Goal: Register for event/course

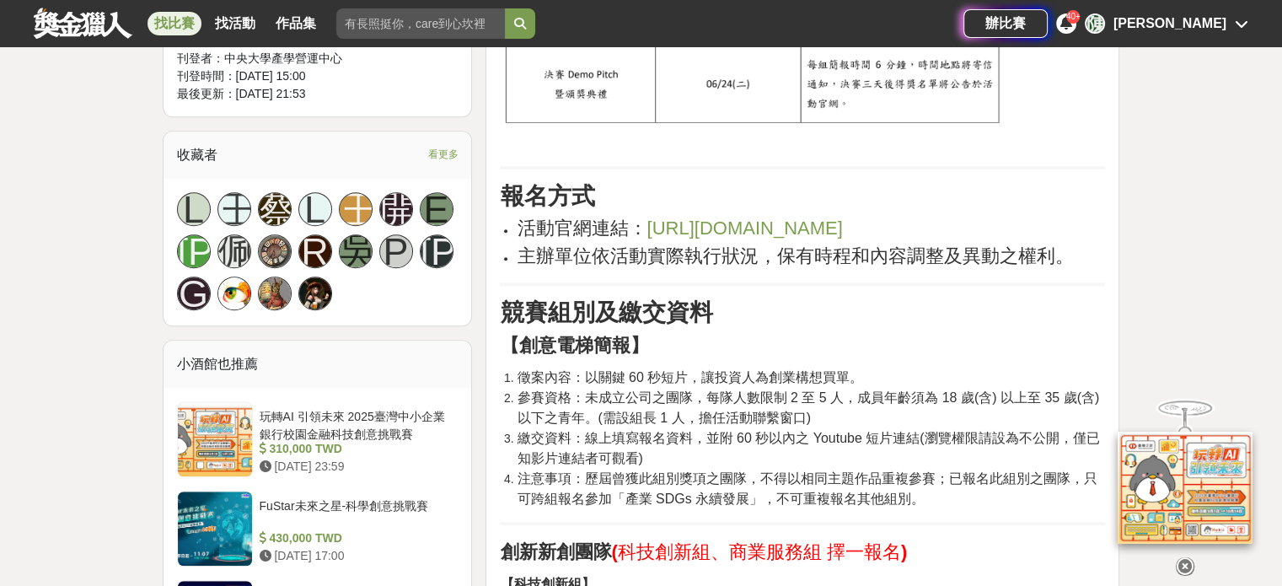
scroll to position [1180, 0]
click at [710, 222] on span "[URL][DOMAIN_NAME]" at bounding box center [744, 227] width 196 height 21
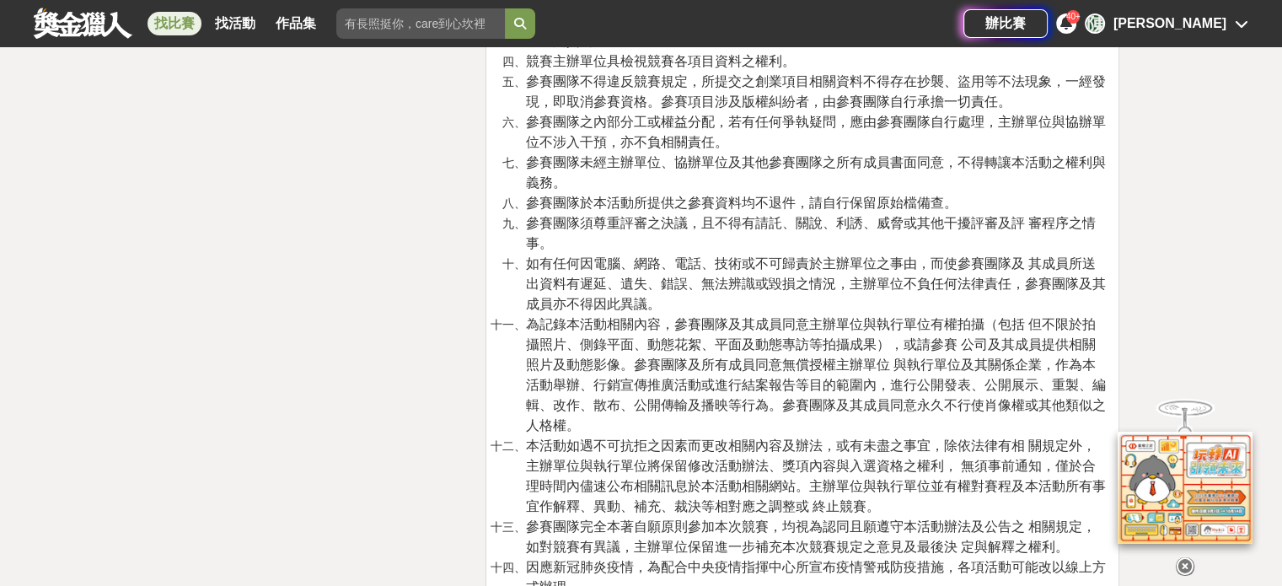
scroll to position [5225, 0]
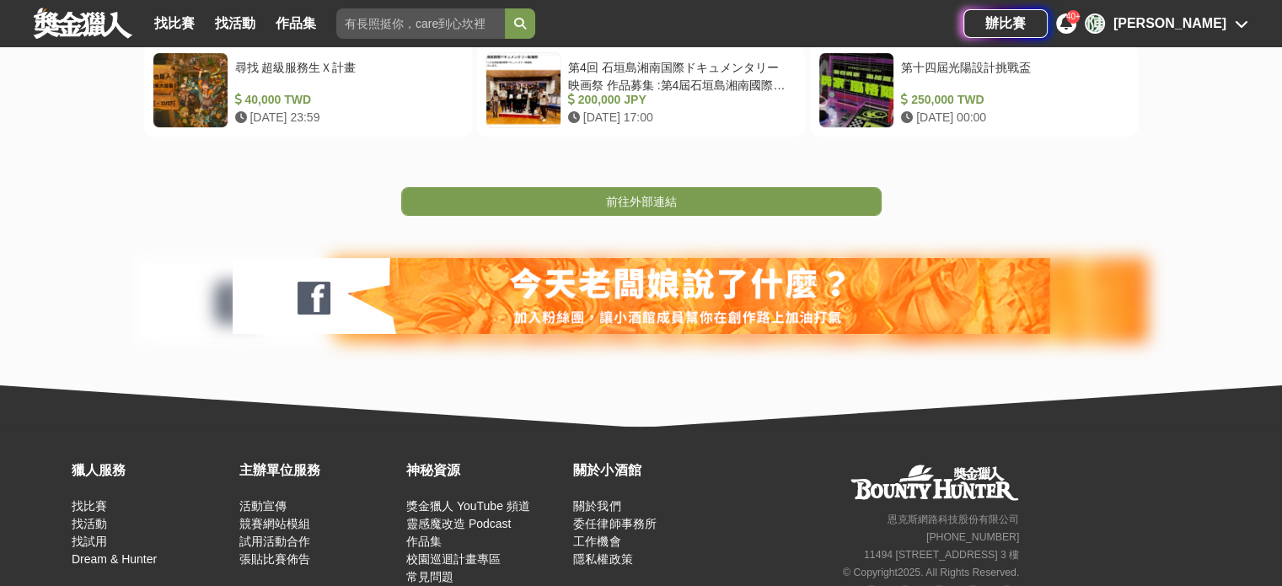
scroll to position [380, 0]
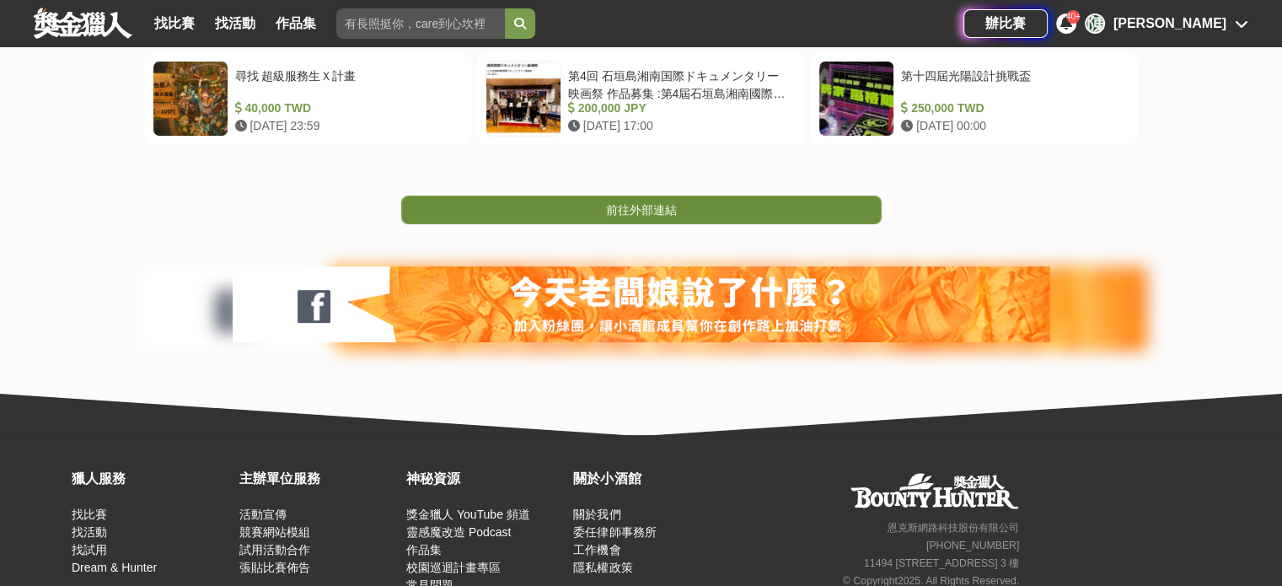
click at [722, 206] on link "前往外部連結" at bounding box center [641, 210] width 480 height 29
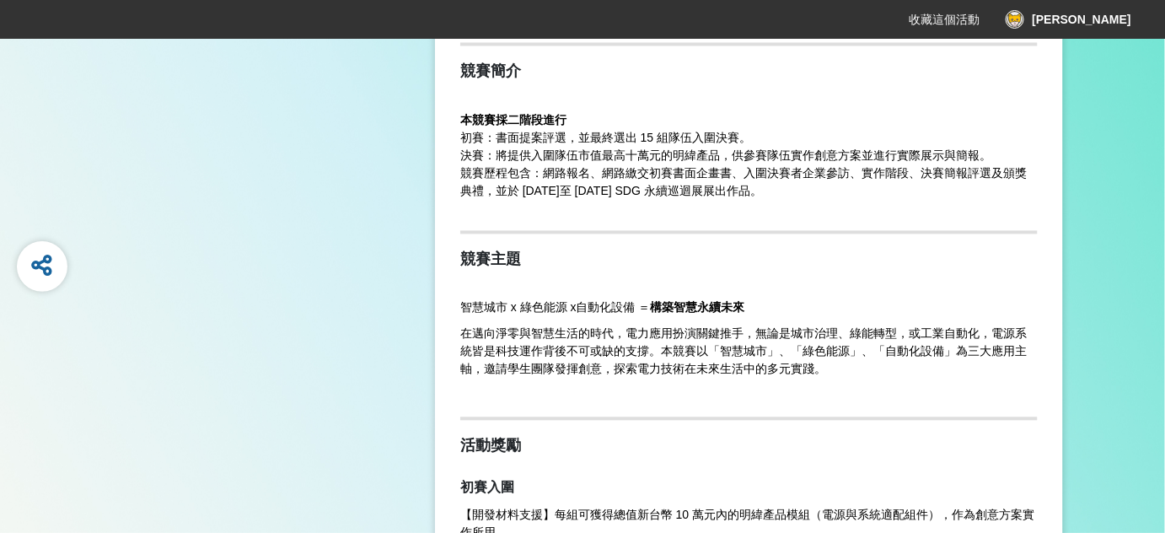
scroll to position [1225, 0]
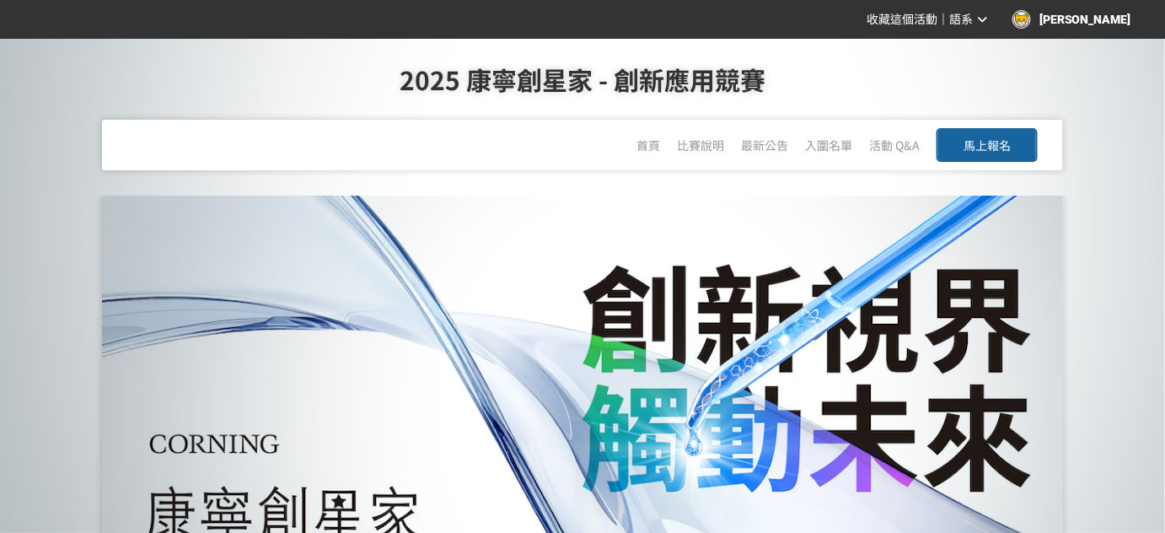
click at [998, 149] on span "馬上報名" at bounding box center [986, 145] width 47 height 17
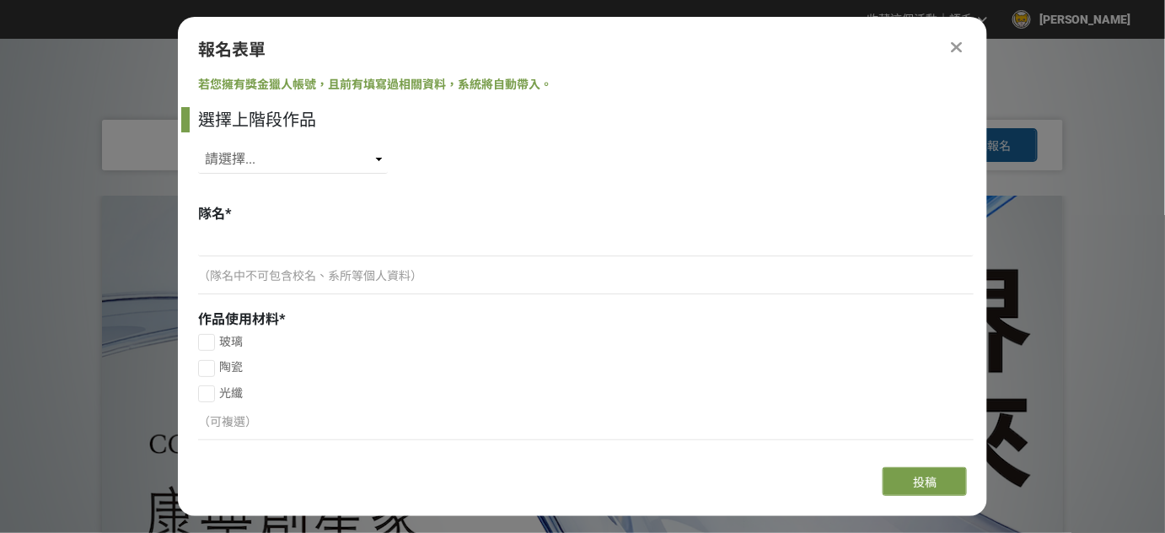
click at [948, 44] on div at bounding box center [956, 47] width 20 height 20
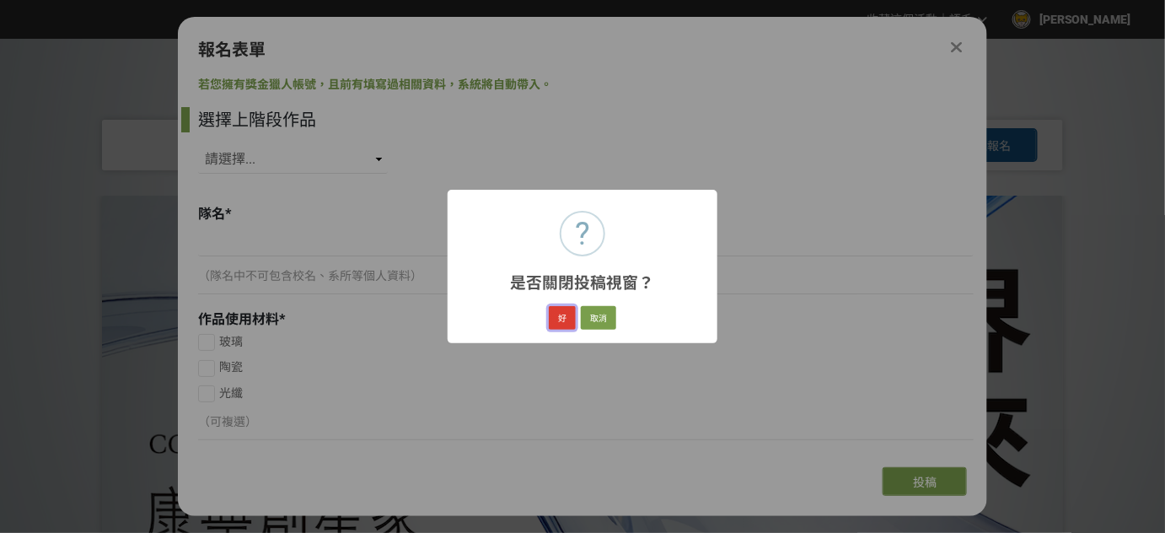
click at [562, 313] on button "好" at bounding box center [562, 318] width 27 height 24
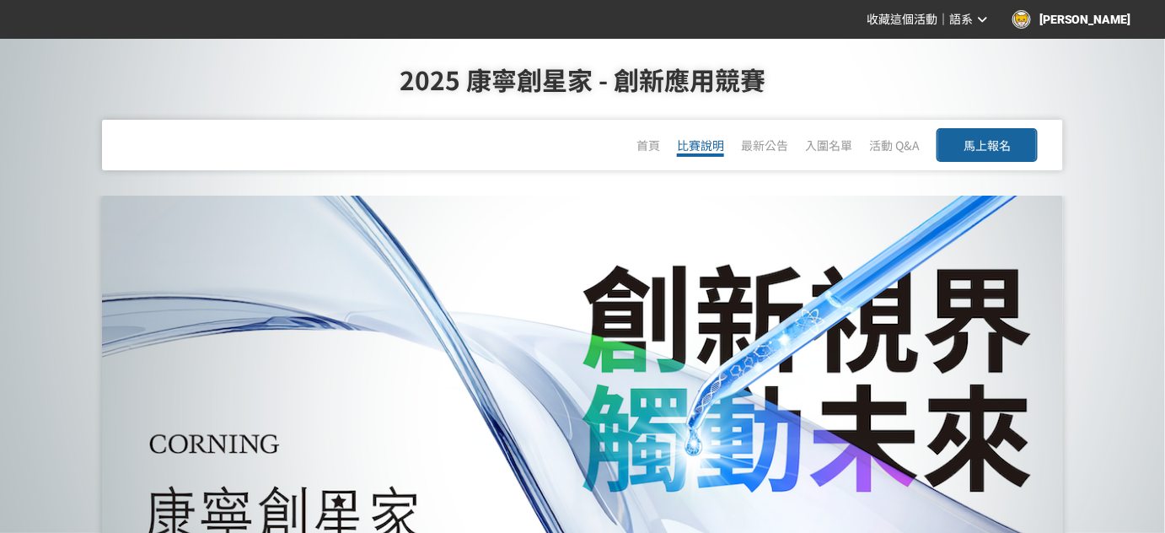
click at [702, 151] on link "比賽說明" at bounding box center [700, 147] width 47 height 20
click at [653, 152] on span "首頁" at bounding box center [648, 145] width 24 height 17
click at [999, 138] on span "馬上報名" at bounding box center [986, 145] width 47 height 17
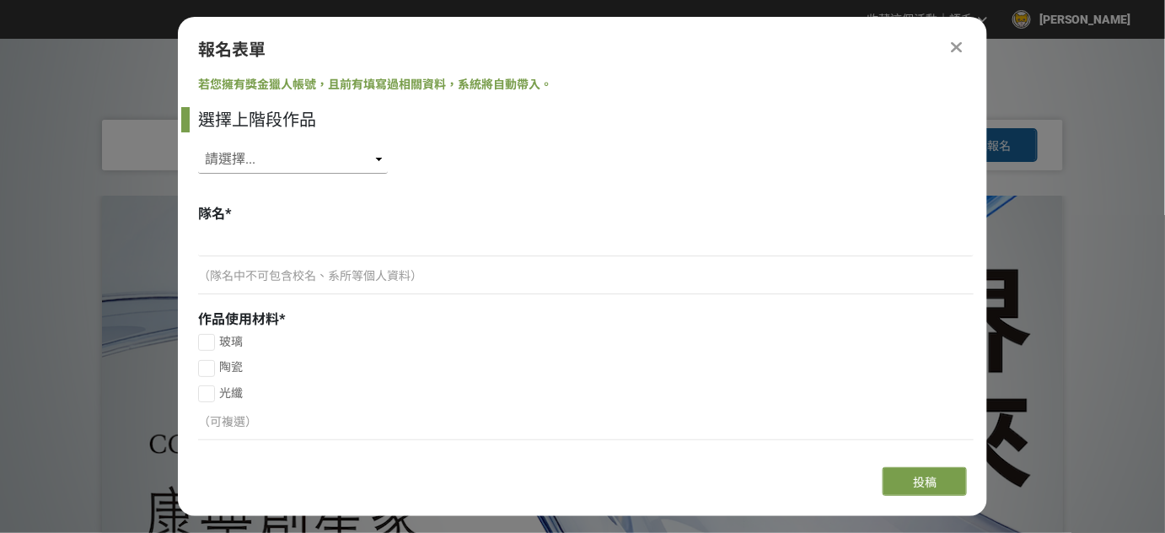
click at [362, 161] on select "請選擇... SID: 349339, 標題: (未知標題) SID: 349015, 標題: (未知標題) SID: 348856, 標題: (未知標題) …" at bounding box center [293, 159] width 190 height 29
select select "349339"
click at [198, 145] on select "請選擇... SID: 349339, 標題: (未知標題) SID: 349015, 標題: (未知標題) SID: 348856, 標題: (未知標題) …" at bounding box center [293, 159] width 190 height 29
click at [324, 166] on select "請選擇... SID: 349339, 標題: (未知標題) SID: 349015, 標題: (未知標題) SID: 348856, 標題: (未知標題) …" at bounding box center [293, 159] width 190 height 29
click at [198, 145] on select "請選擇... SID: 349339, 標題: (未知標題) SID: 349015, 標題: (未知標題) SID: 348856, 標題: (未知標題) …" at bounding box center [293, 159] width 190 height 29
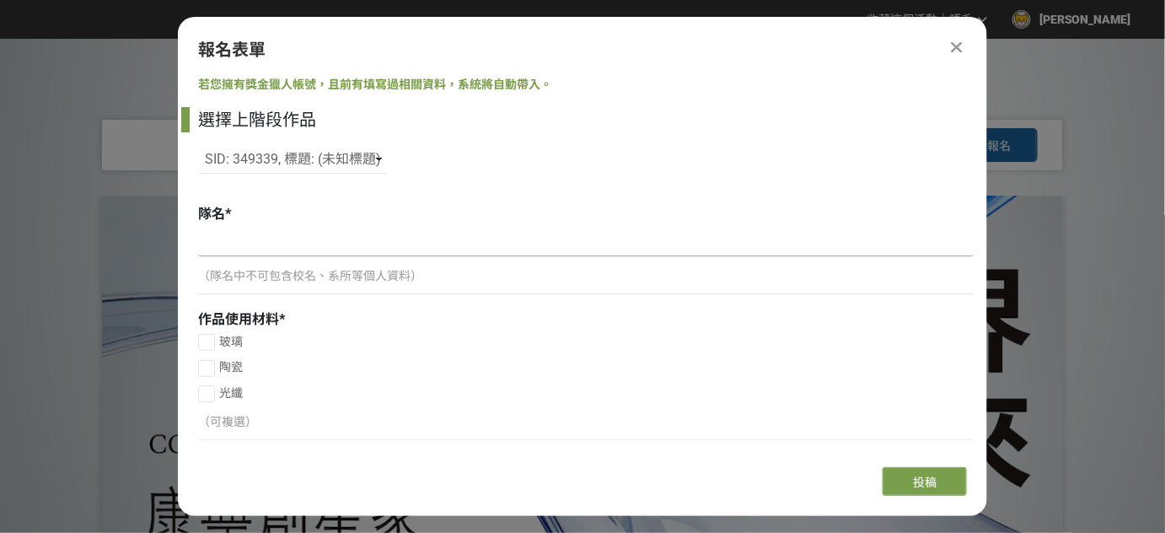
click at [309, 244] on input at bounding box center [585, 242] width 775 height 29
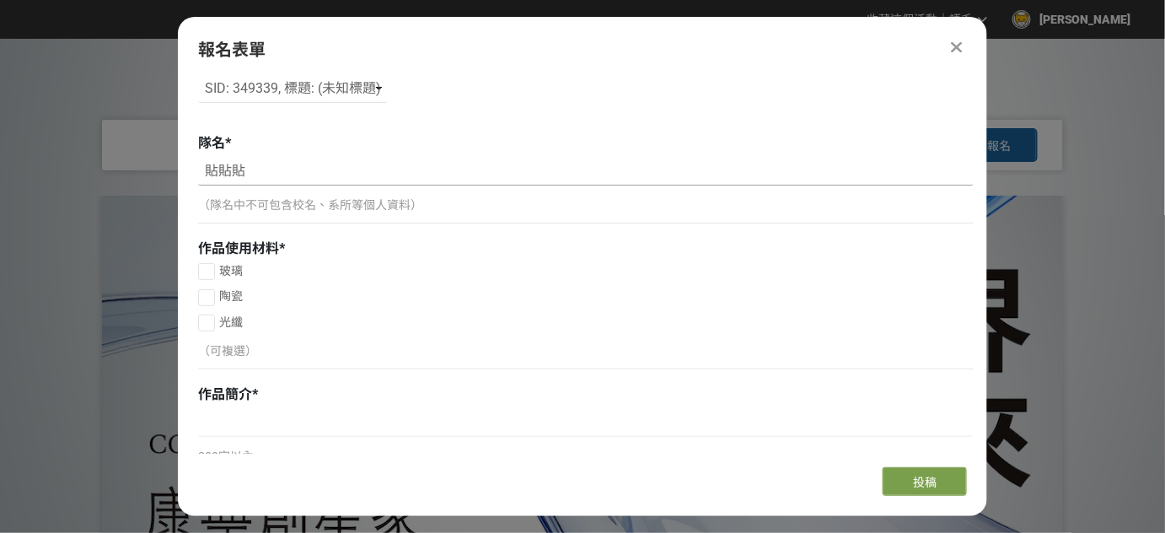
scroll to position [76, 0]
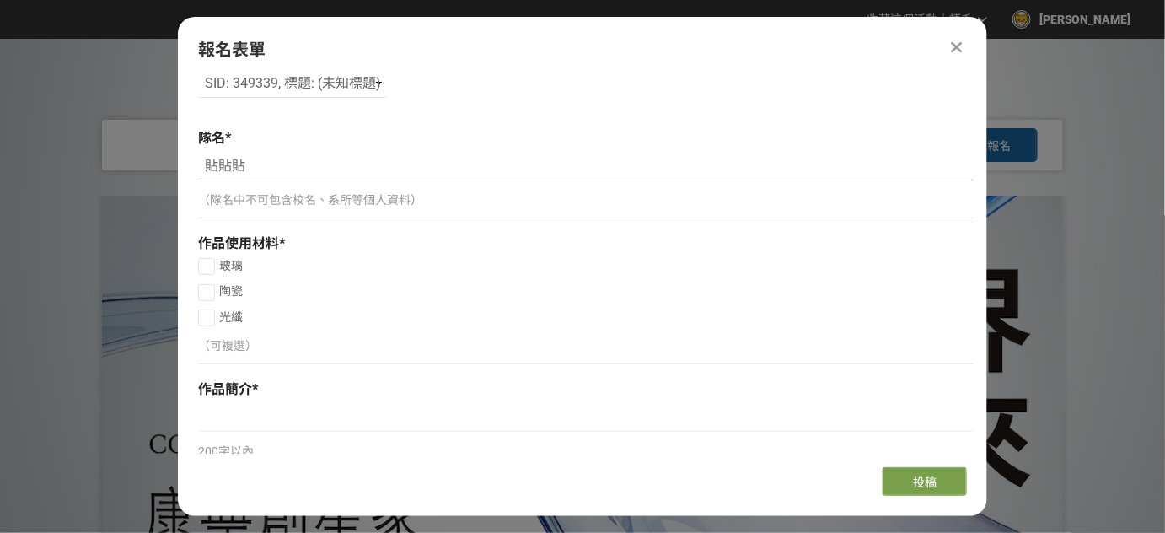
type input "貼貼貼"
click at [205, 262] on div at bounding box center [206, 266] width 17 height 17
checkbox input "true"
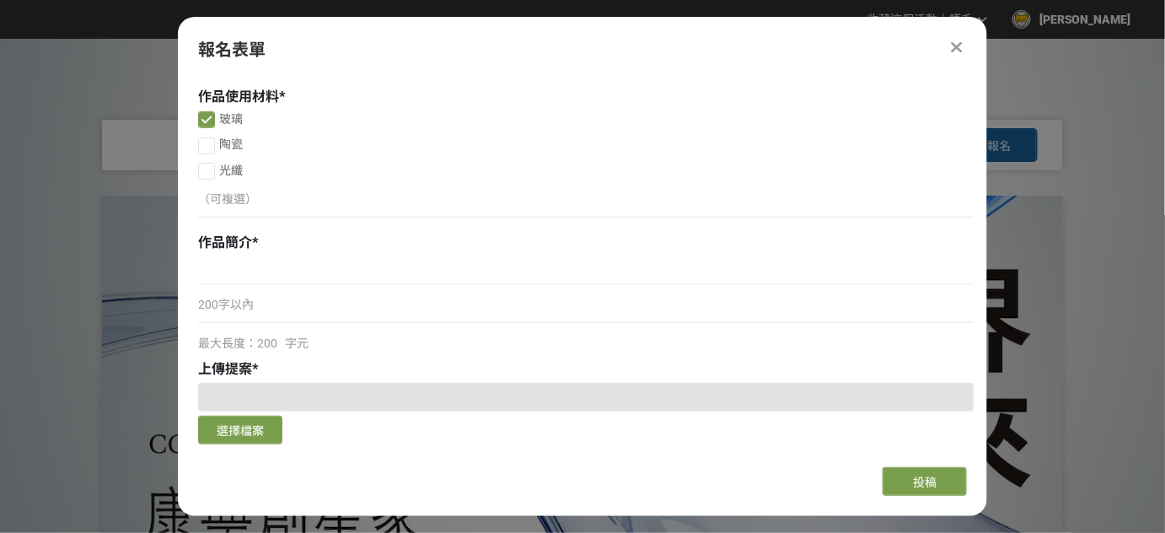
scroll to position [306, 0]
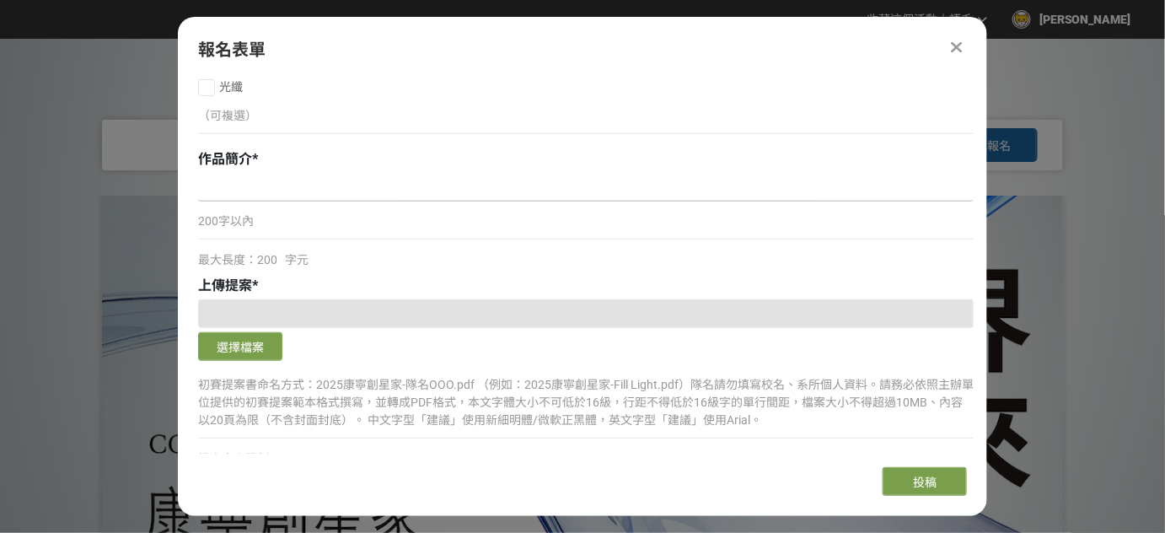
click at [352, 190] on input at bounding box center [585, 187] width 775 height 29
click at [313, 184] on input at bounding box center [585, 187] width 775 height 29
paste input "C.F.T 貼片為吩坦尼貼片，專為癌末病患的止痛需求設計。貼片具有感溫變色功能，當溫度過高導致藥物吸收過快時，貼片會變色，以提醒使用者注意，避免對身體造成危害…"
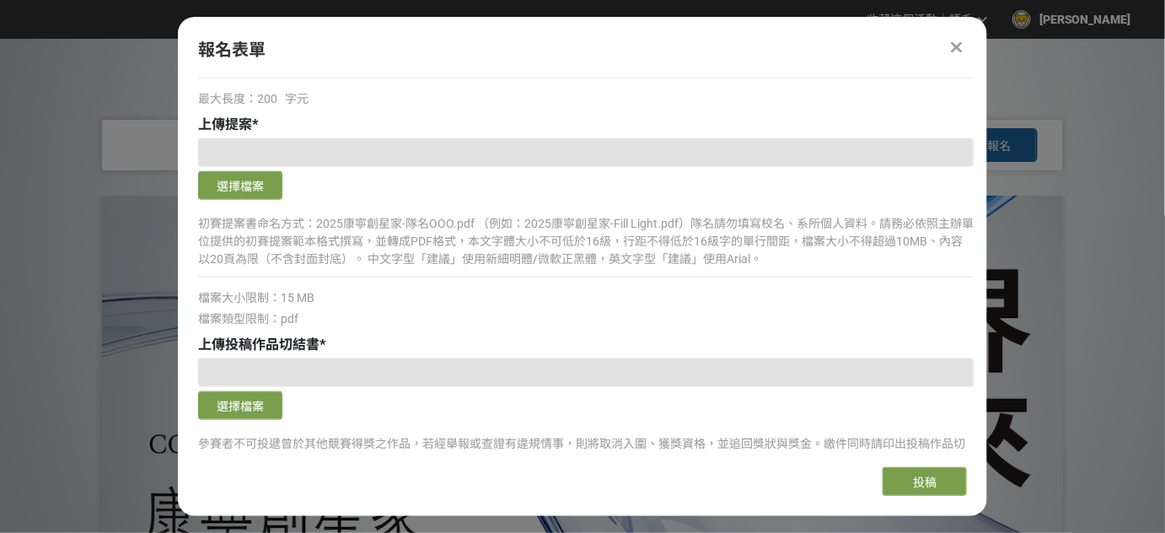
scroll to position [536, 0]
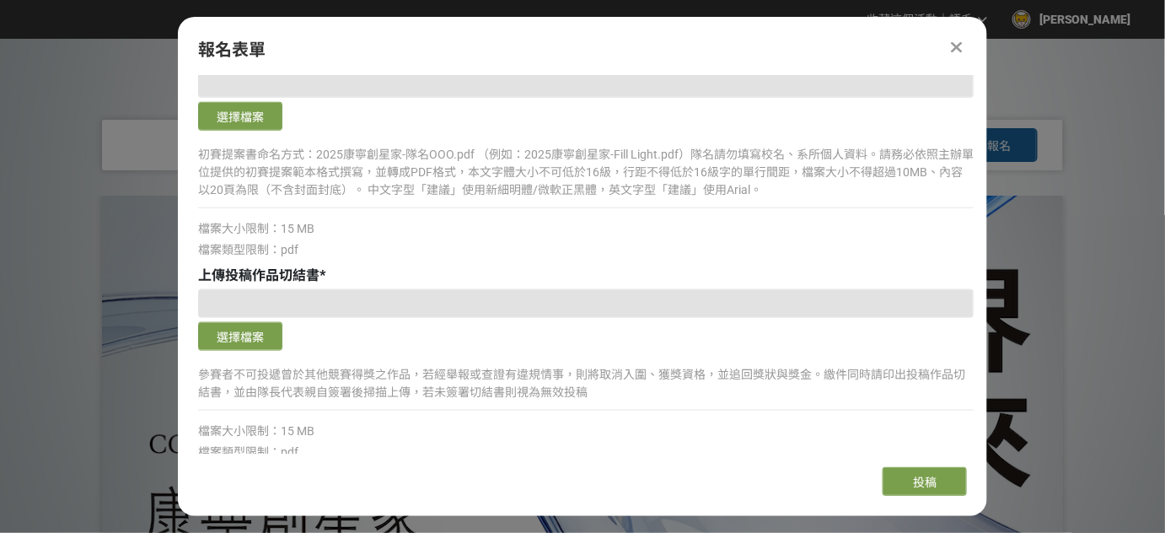
type input "C.F.T 貼片為吩坦尼貼片，專為癌末病患的止痛需求設計。貼片具有感溫變色功能，當溫度過高導致藥物吸收過快時，貼片會變色，以提醒使用者注意，避免對身體造成危害…"
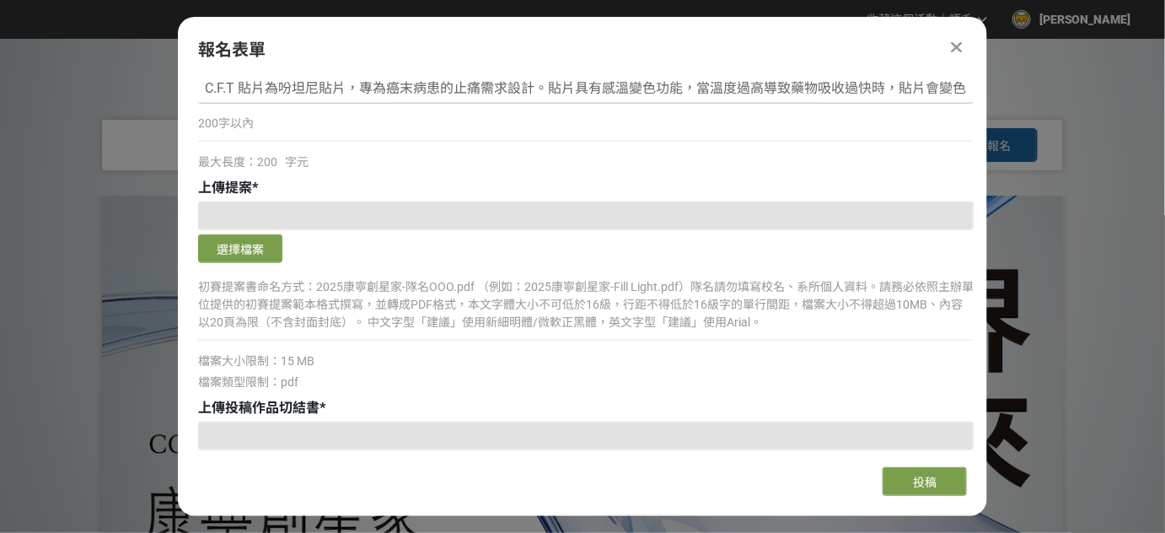
scroll to position [459, 0]
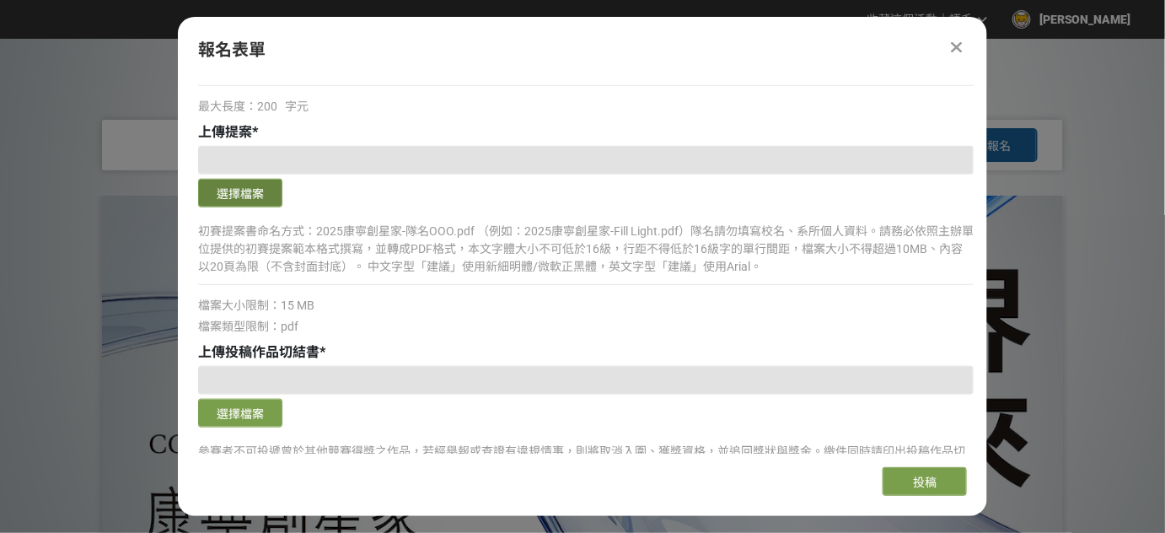
click at [244, 190] on button "選擇檔案" at bounding box center [240, 193] width 84 height 29
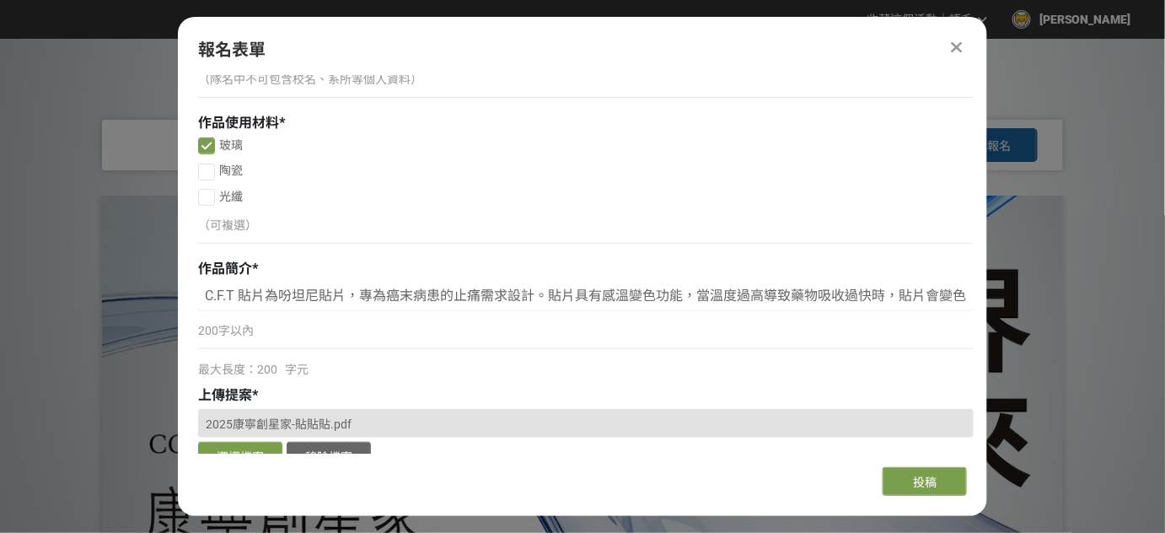
scroll to position [536, 0]
